Goal: Complete application form: Complete application form

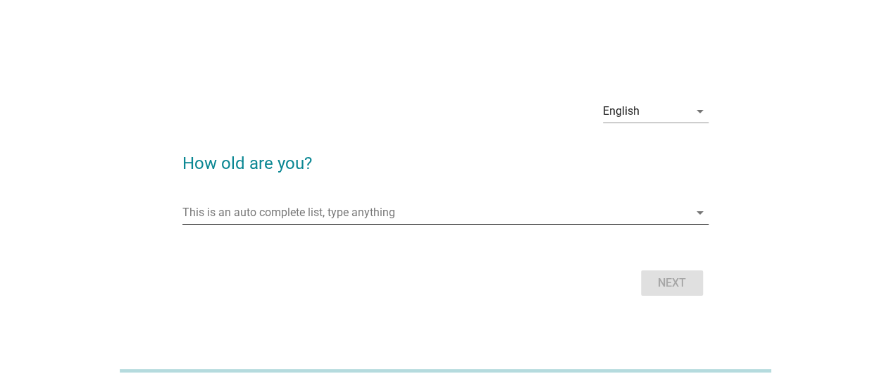
click at [320, 219] on input "This is an auto complete list, type anything" at bounding box center [435, 213] width 507 height 23
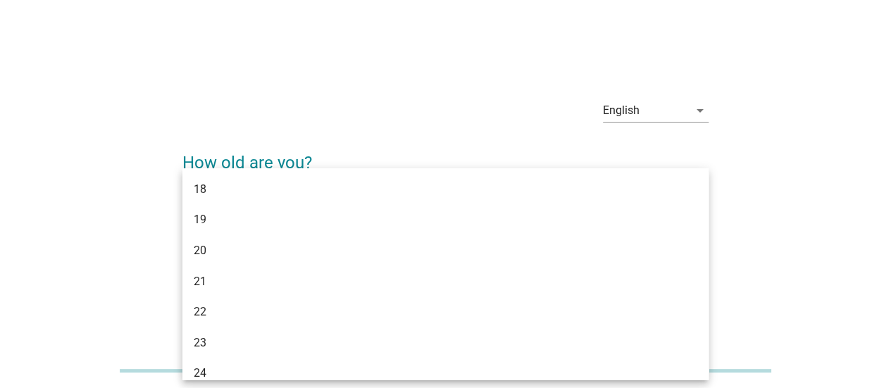
type input "42"
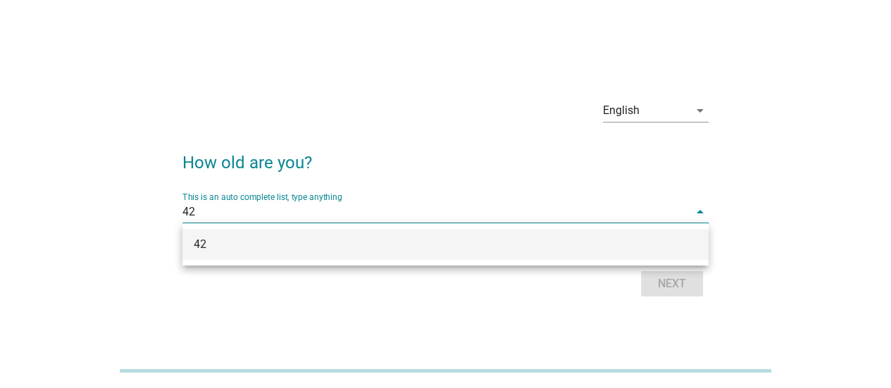
click at [557, 243] on div "42" at bounding box center [425, 244] width 462 height 17
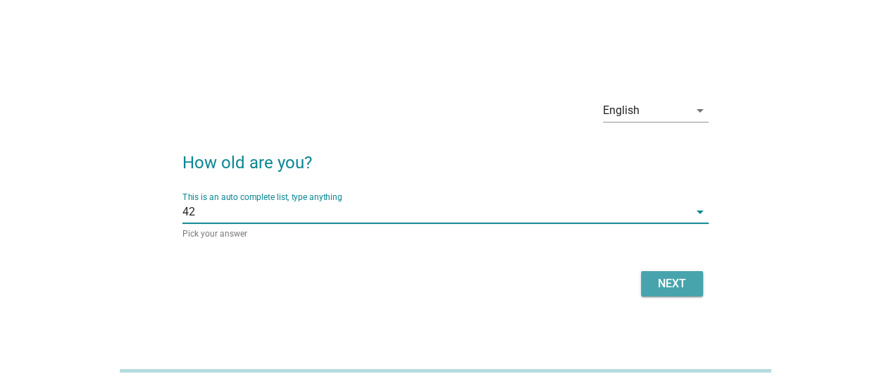
click at [678, 277] on div "Next" at bounding box center [671, 283] width 39 height 17
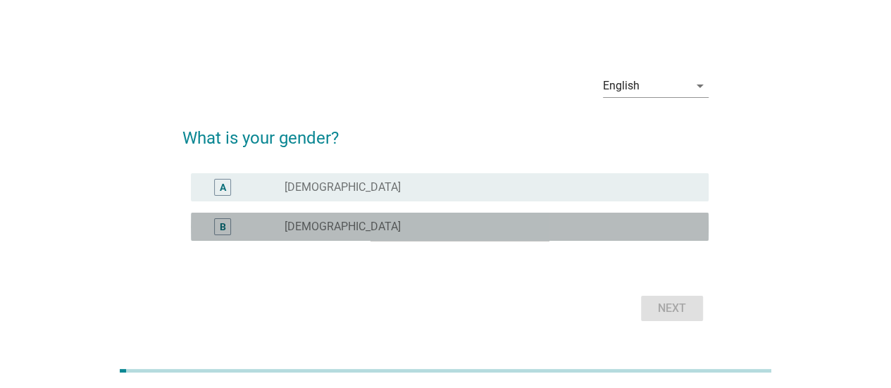
click at [303, 221] on label "[DEMOGRAPHIC_DATA]" at bounding box center [343, 227] width 116 height 14
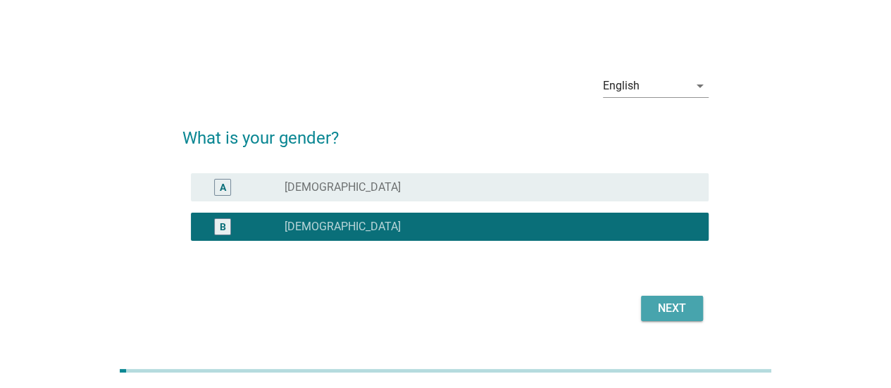
click at [682, 299] on button "Next" at bounding box center [672, 308] width 62 height 25
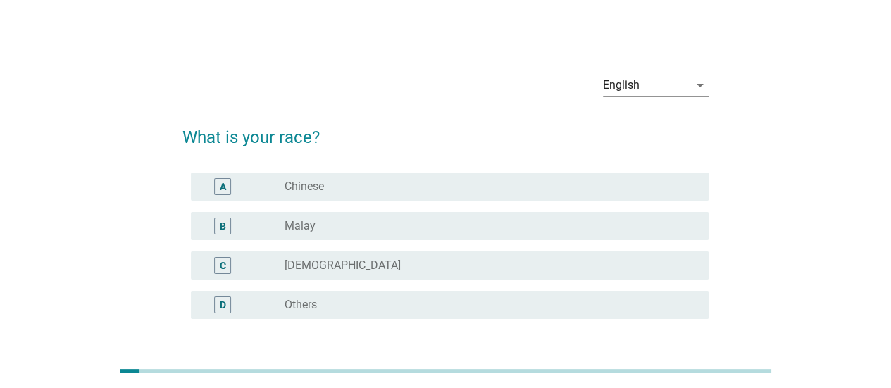
click at [331, 180] on div "radio_button_unchecked Chinese" at bounding box center [486, 187] width 402 height 14
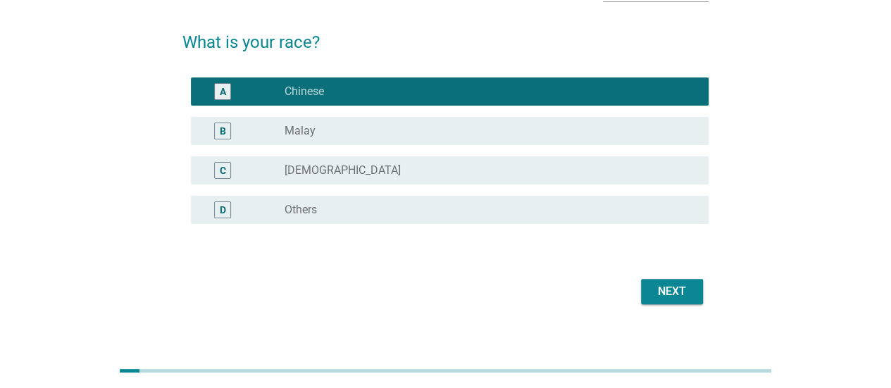
scroll to position [111, 0]
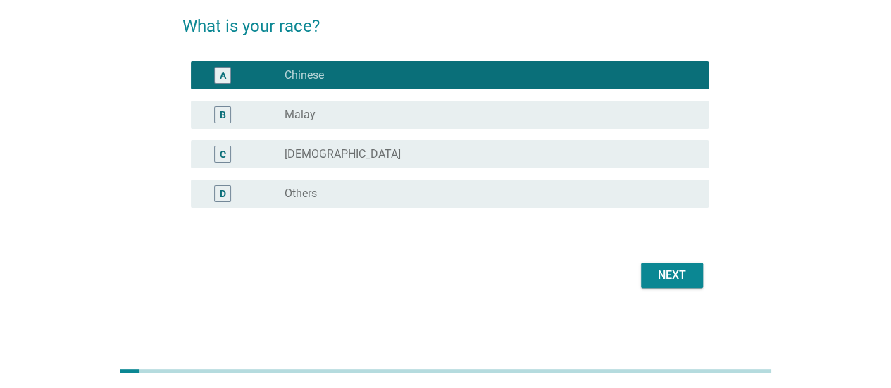
click at [670, 274] on div "Next" at bounding box center [671, 275] width 39 height 17
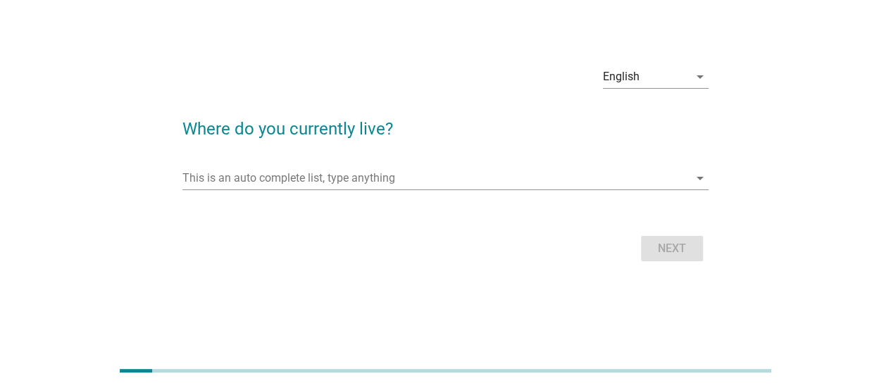
scroll to position [0, 0]
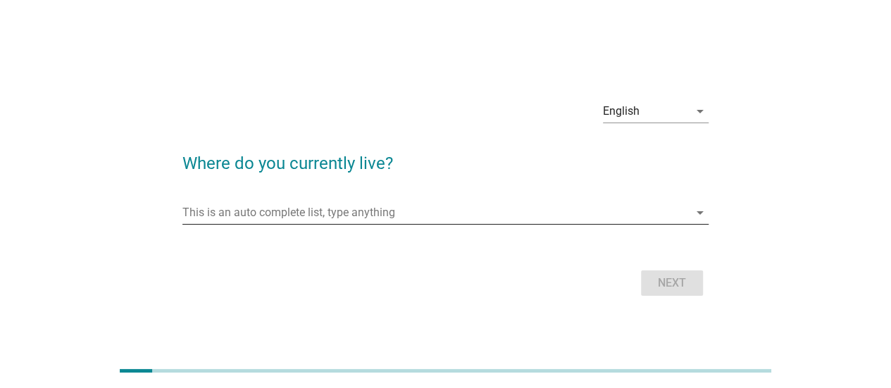
click at [210, 216] on input "This is an auto complete list, type anything" at bounding box center [435, 213] width 507 height 23
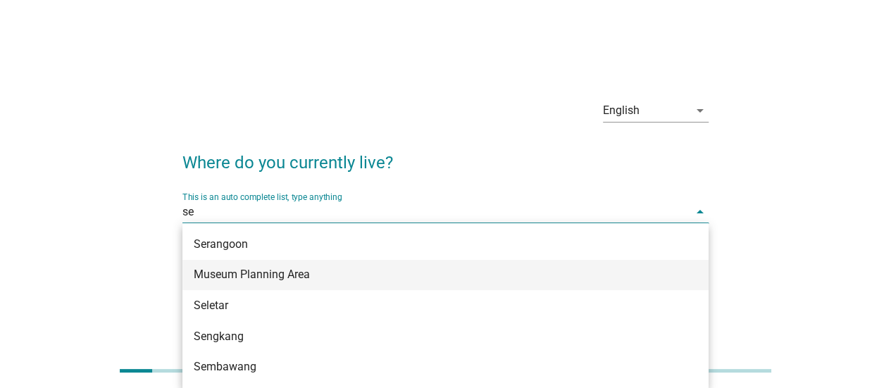
type input "sen"
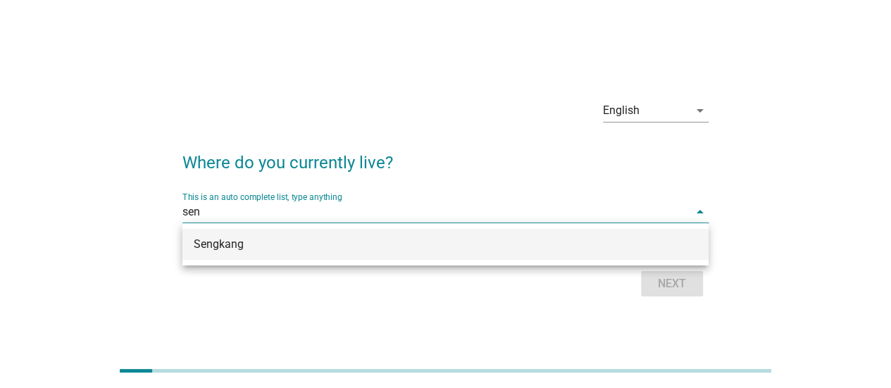
click at [217, 240] on div "Sengkang" at bounding box center [425, 244] width 462 height 17
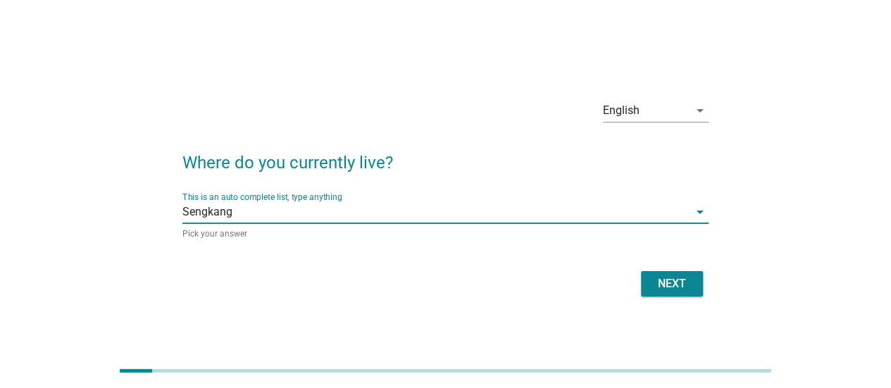
click at [668, 280] on div "Next" at bounding box center [671, 283] width 39 height 17
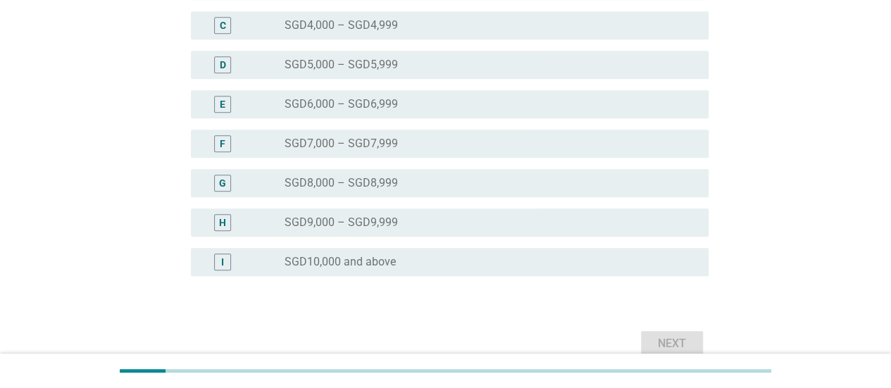
scroll to position [352, 0]
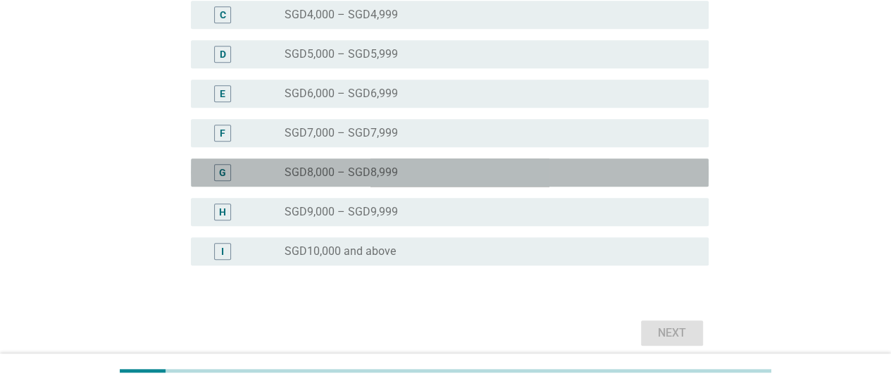
click at [321, 164] on div "radio_button_unchecked SGD8,000 – SGD8,999" at bounding box center [491, 172] width 413 height 17
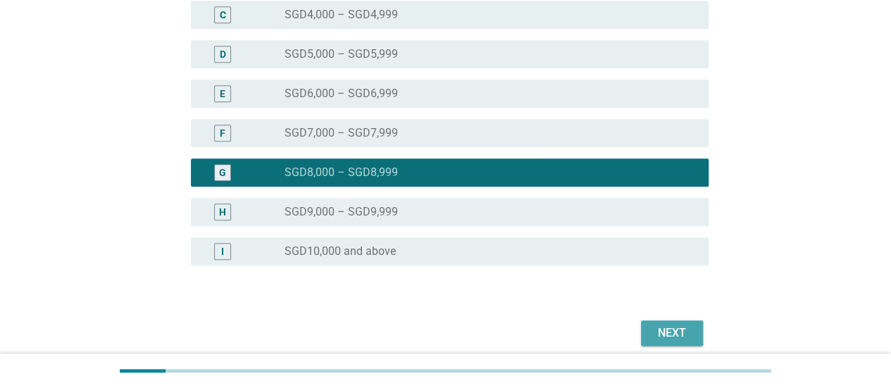
click at [647, 328] on button "Next" at bounding box center [672, 333] width 62 height 25
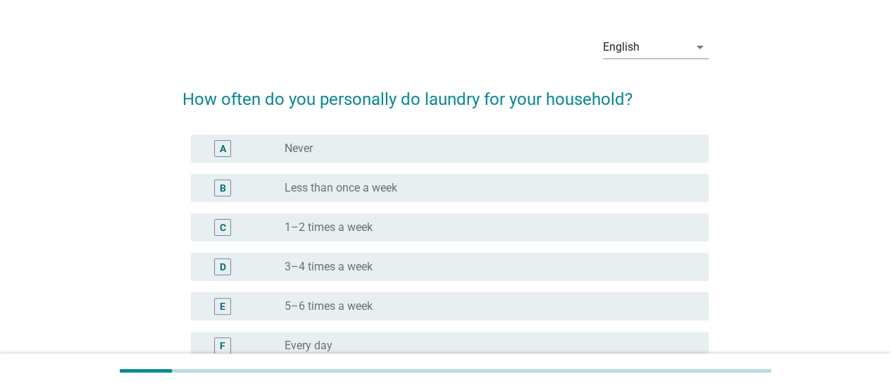
scroll to position [70, 0]
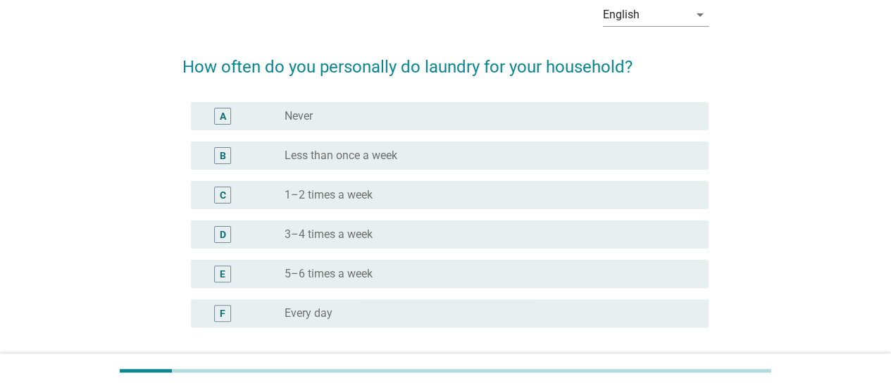
click at [373, 147] on div "radio_button_unchecked Less than once a week" at bounding box center [491, 155] width 413 height 17
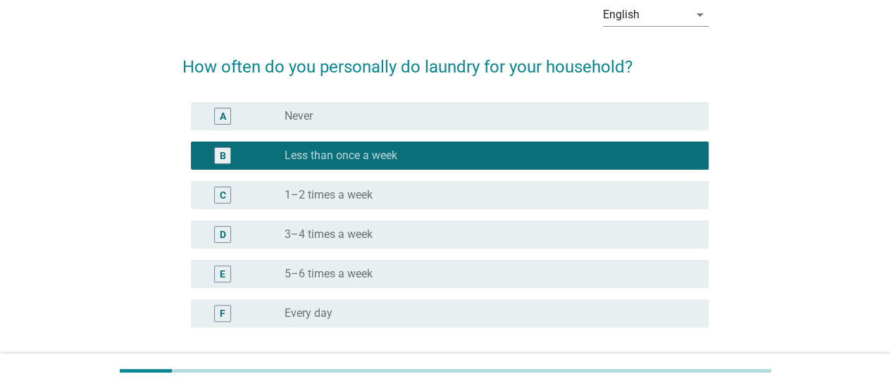
scroll to position [190, 0]
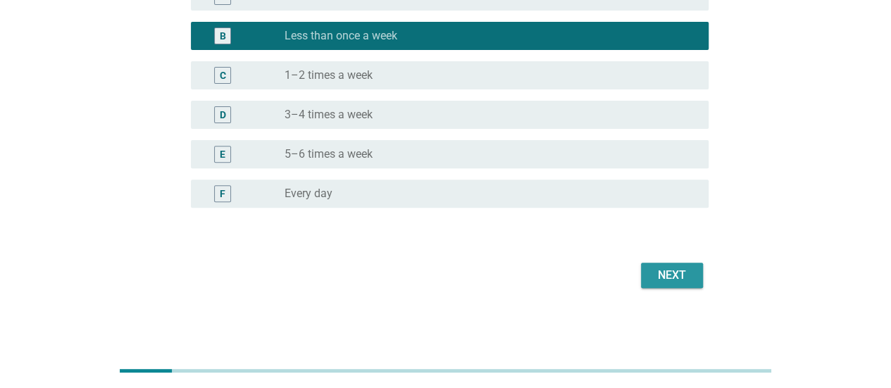
click at [672, 278] on div "Next" at bounding box center [671, 275] width 39 height 17
